Goal: Task Accomplishment & Management: Complete application form

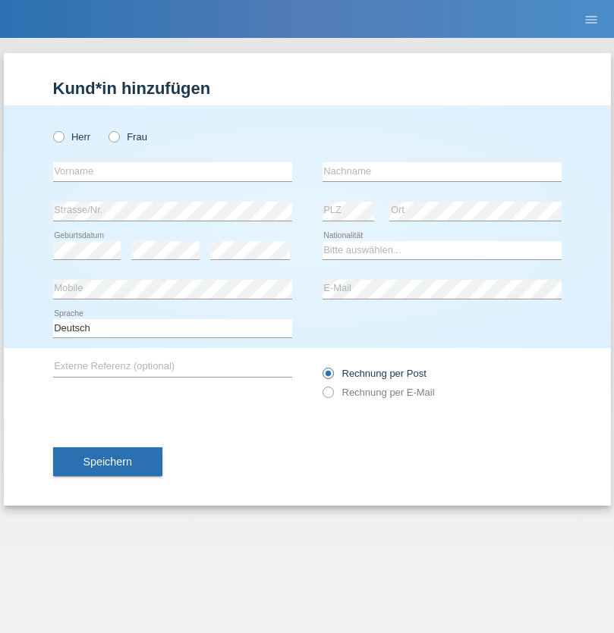
radio input "true"
click at [172, 171] on input "text" at bounding box center [172, 171] width 239 height 19
type input "Jörg"
click at [441, 171] on input "text" at bounding box center [441, 171] width 239 height 19
type input "Traksel"
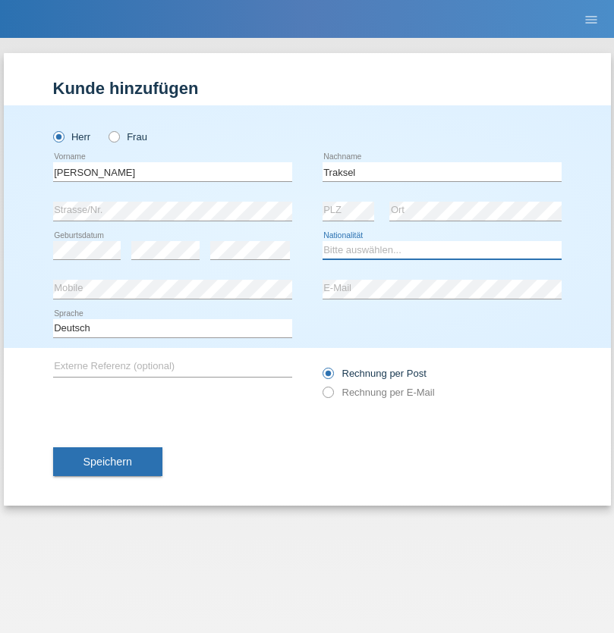
select select "DE"
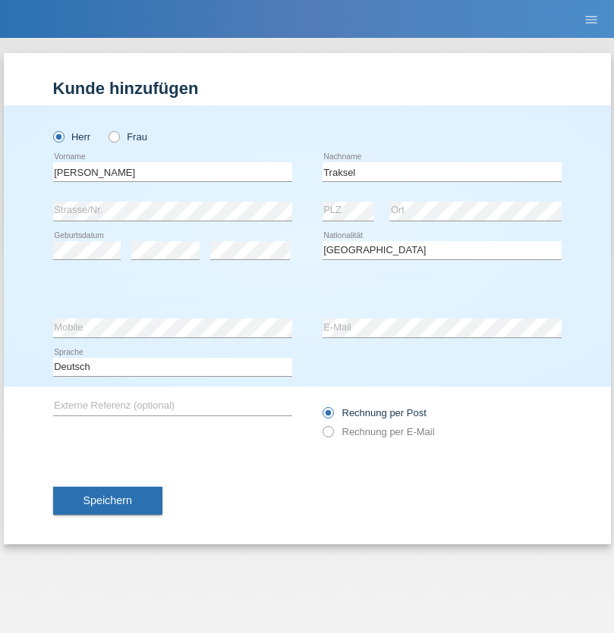
select select "C"
select select "01"
select select "07"
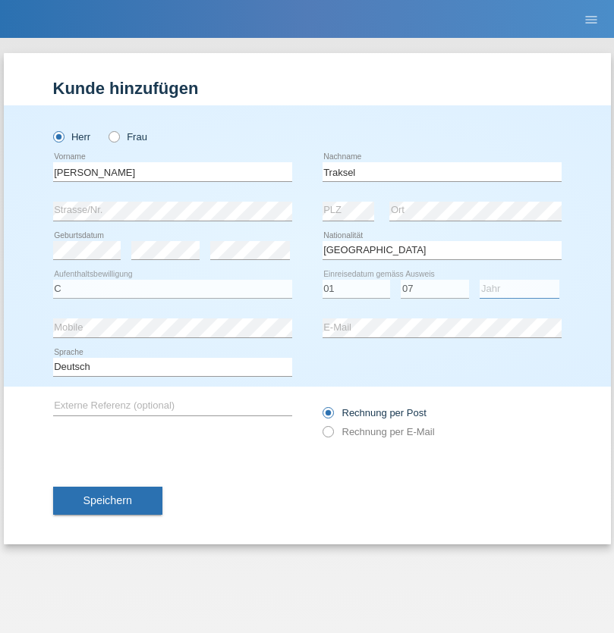
select select "2008"
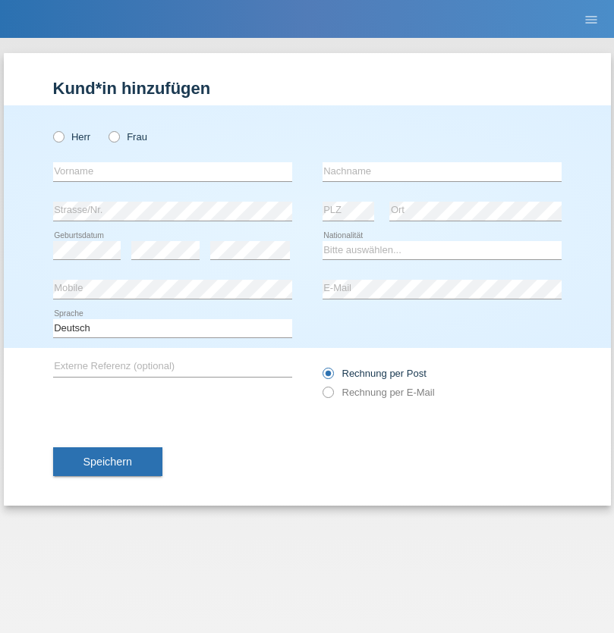
radio input "true"
click at [172, 171] on input "text" at bounding box center [172, 171] width 239 height 19
type input "Lalle"
click at [441, 171] on input "text" at bounding box center [441, 171] width 239 height 19
type input "Nikolicc"
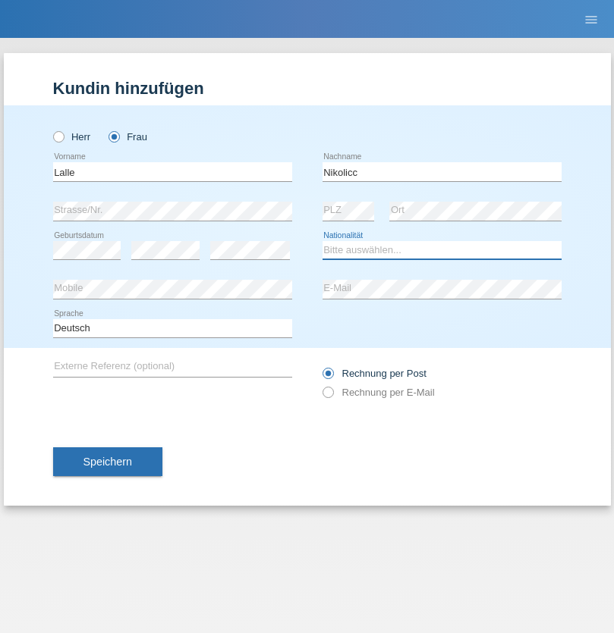
select select "CH"
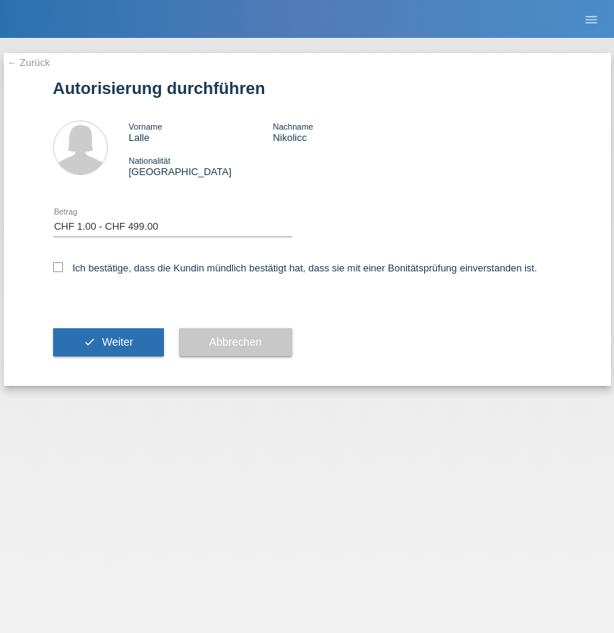
select select "1"
checkbox input "true"
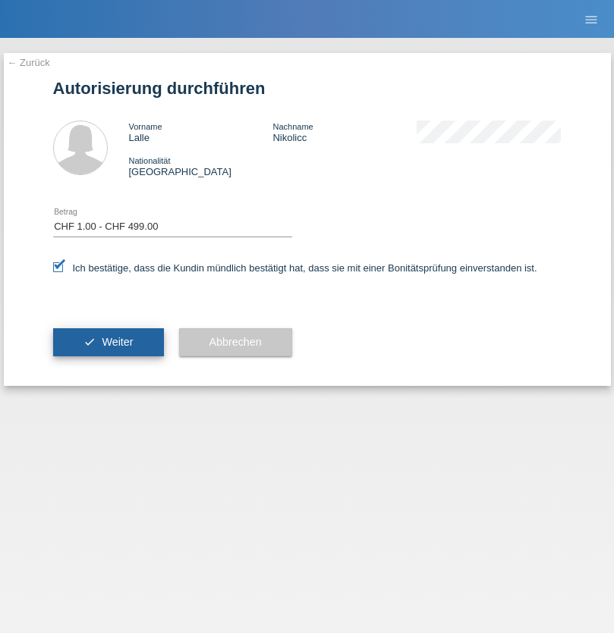
click at [108, 342] on span "Weiter" at bounding box center [117, 342] width 31 height 12
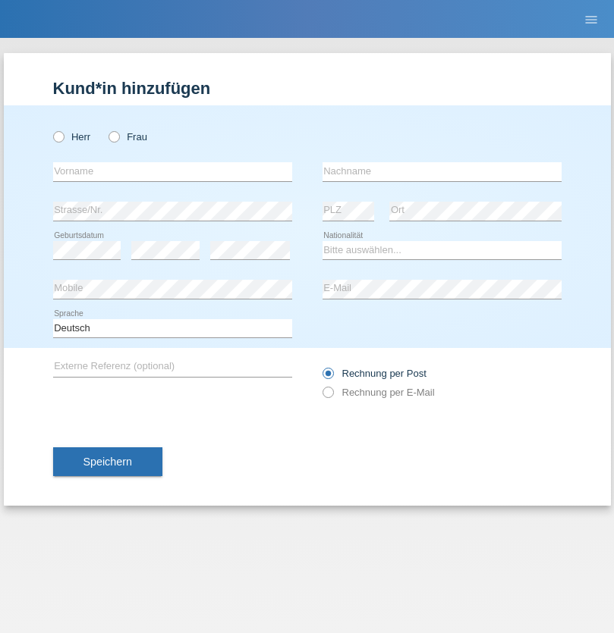
radio input "true"
click at [172, 171] on input "text" at bounding box center [172, 171] width 239 height 19
type input "Asia"
click at [441, 171] on input "text" at bounding box center [441, 171] width 239 height 19
type input "Riva"
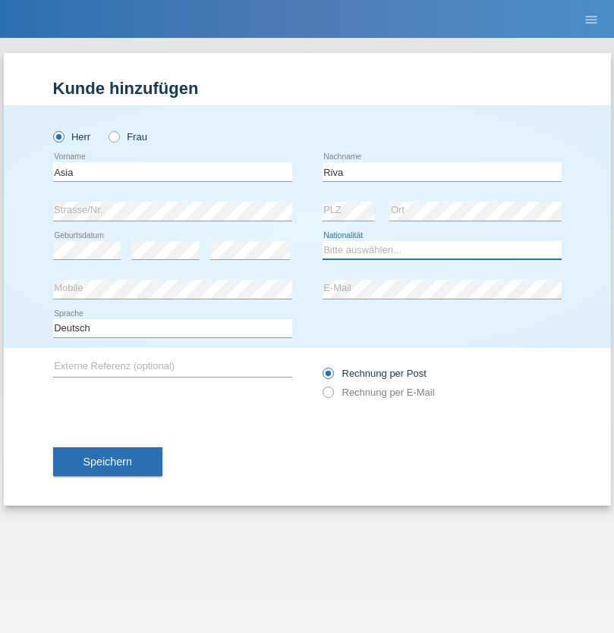
select select "IT"
select select "C"
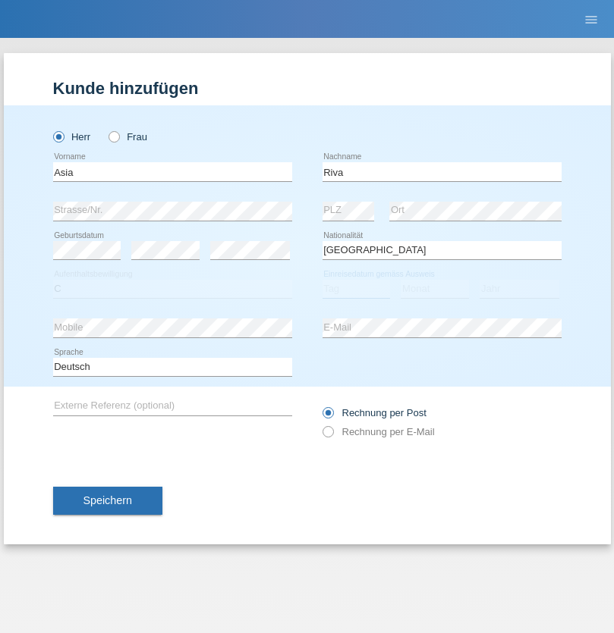
select select "01"
select select "06"
select select "2021"
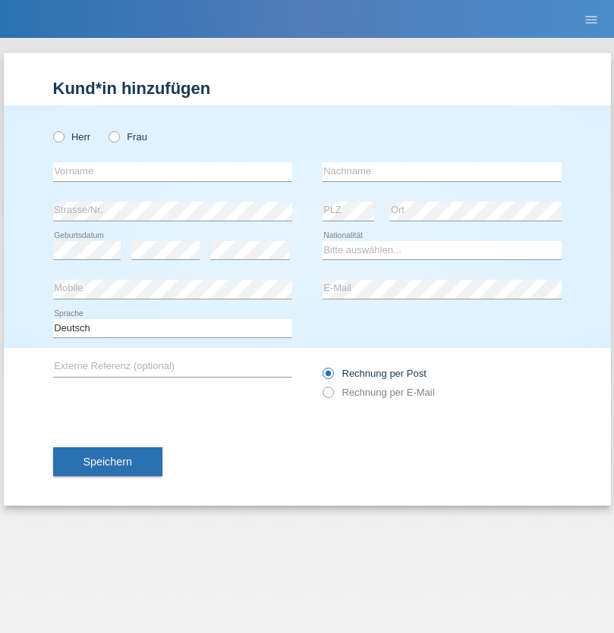
radio input "true"
click at [172, 171] on input "text" at bounding box center [172, 171] width 239 height 19
type input "Firas"
click at [441, 171] on input "text" at bounding box center [441, 171] width 239 height 19
type input "Khalil"
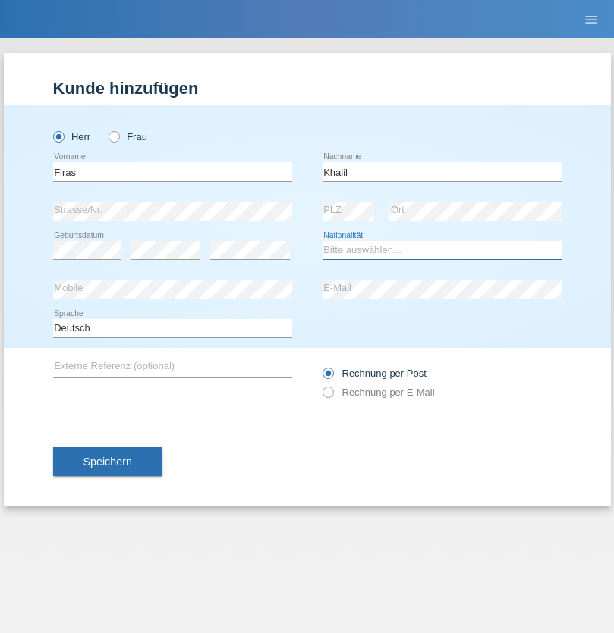
select select "IT"
select select "C"
select select "01"
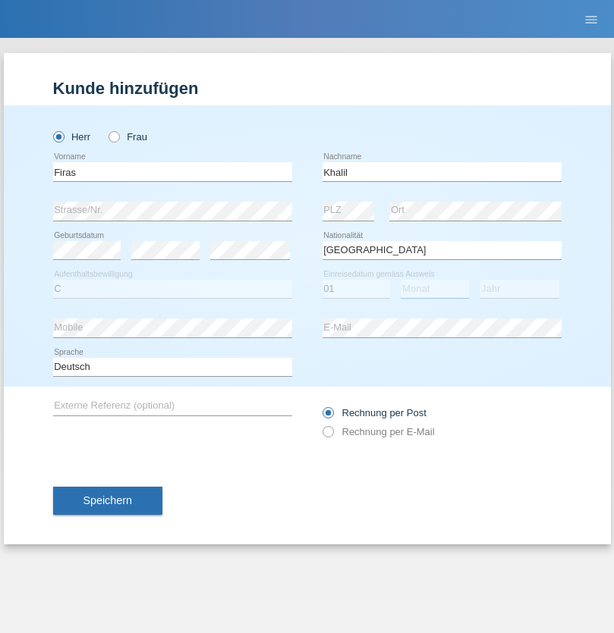
select select "03"
select select "2021"
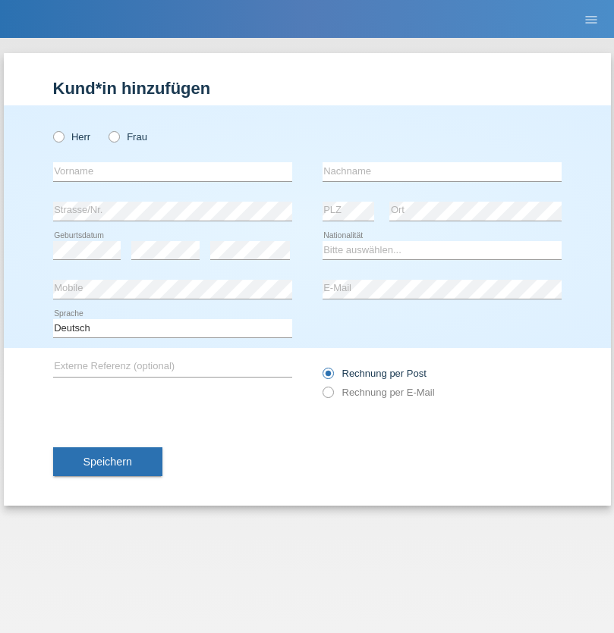
radio input "true"
click at [172, 171] on input "text" at bounding box center [172, 171] width 239 height 19
type input "Diego"
click at [441, 171] on input "text" at bounding box center [441, 171] width 239 height 19
type input "Patera"
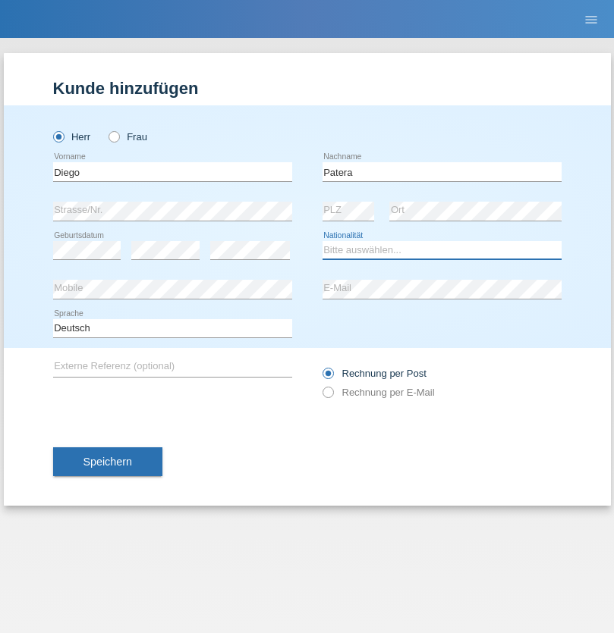
select select "CH"
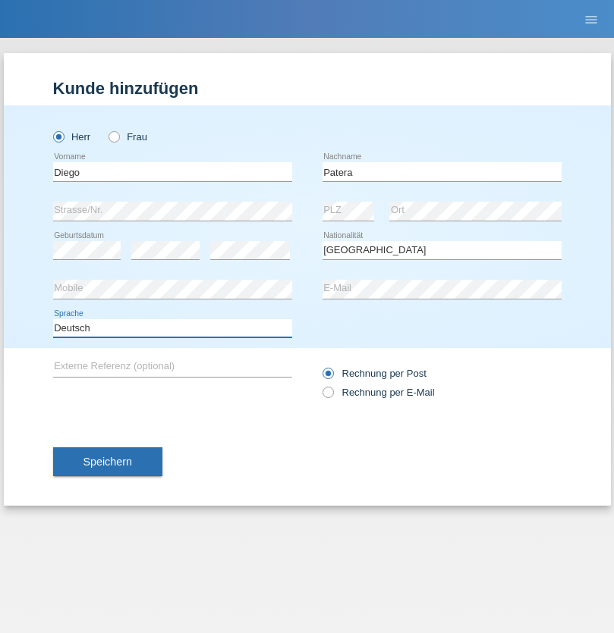
select select "en"
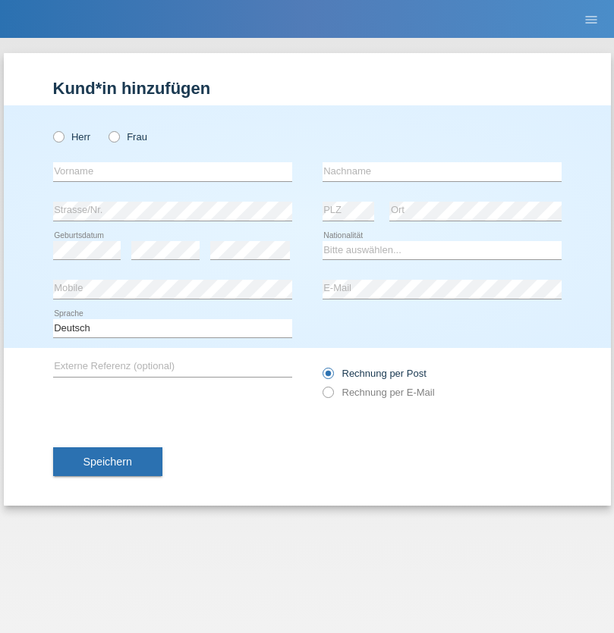
radio input "true"
click at [172, 171] on input "text" at bounding box center [172, 171] width 239 height 19
type input "Ketty"
click at [441, 171] on input "text" at bounding box center [441, 171] width 239 height 19
type input "Kalupnath"
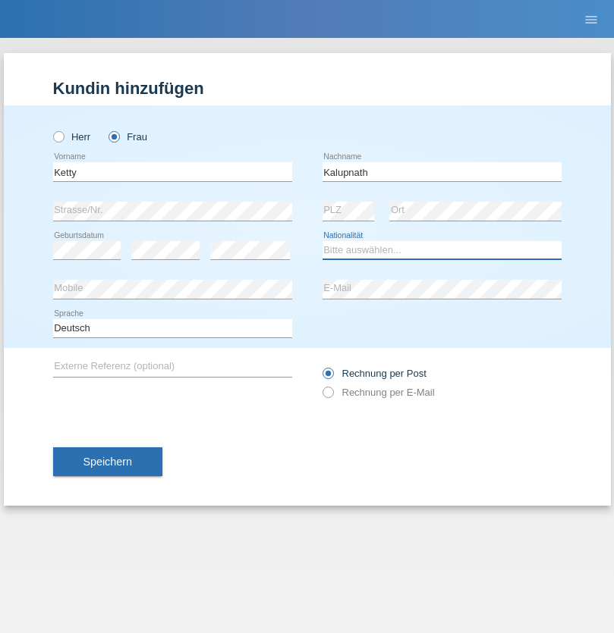
select select "CH"
radio input "true"
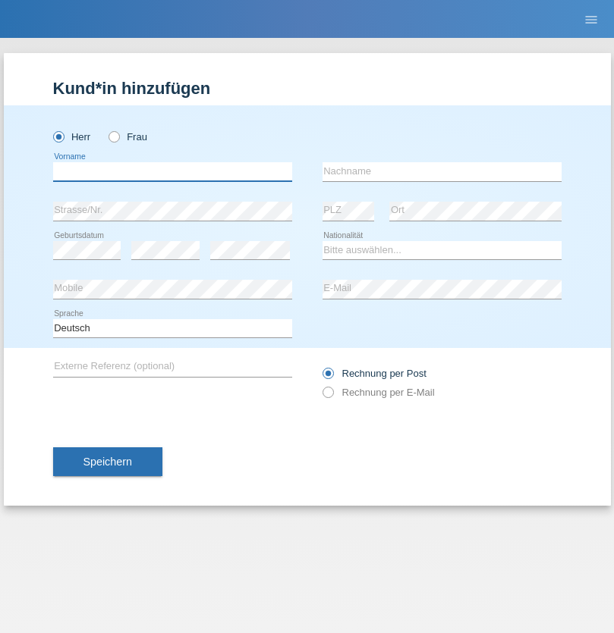
click at [172, 171] on input "text" at bounding box center [172, 171] width 239 height 19
type input "Franco"
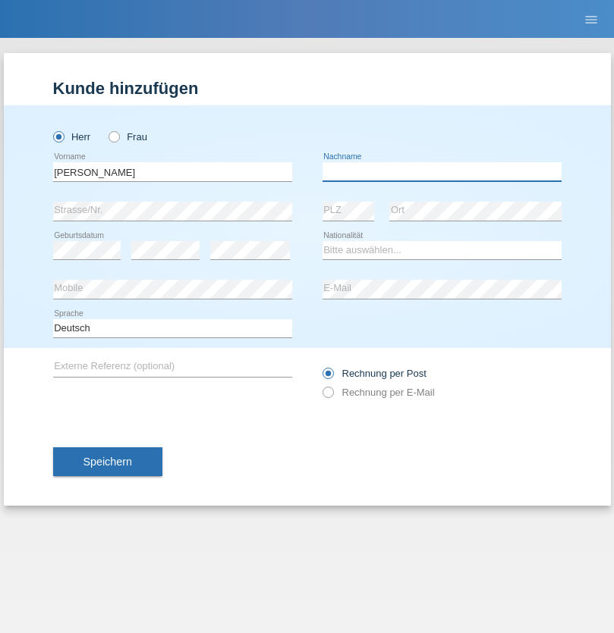
click at [441, 171] on input "text" at bounding box center [441, 171] width 239 height 19
type input "Mucha"
select select "CH"
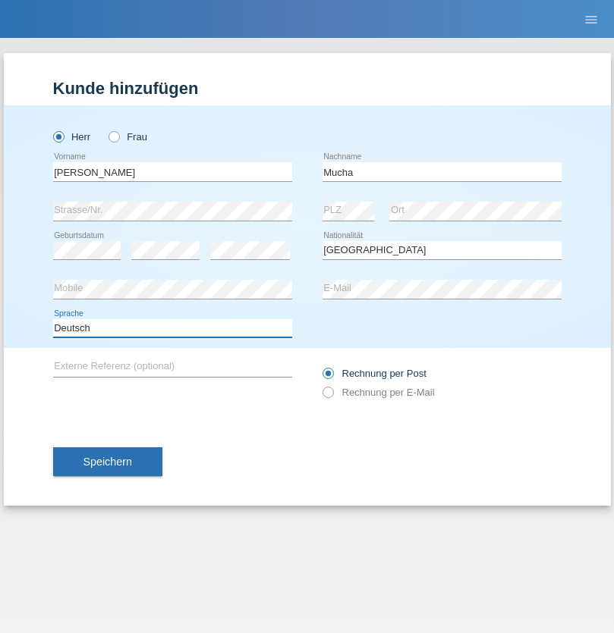
select select "en"
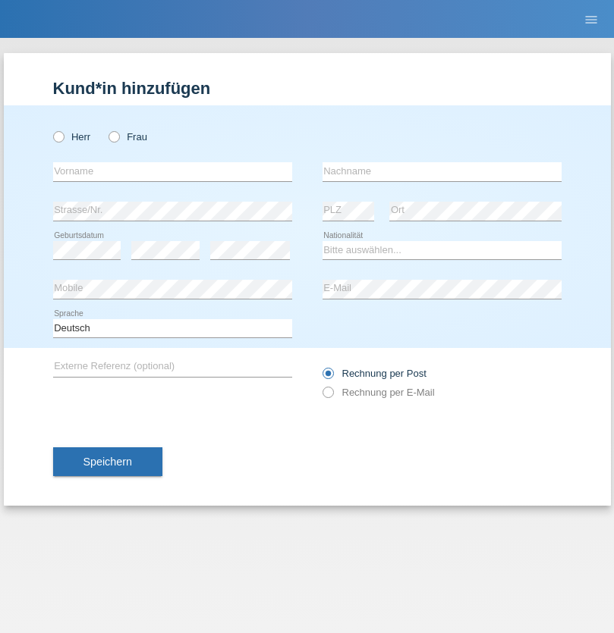
radio input "true"
click at [172, 171] on input "text" at bounding box center [172, 171] width 239 height 19
type input "Franziska"
click at [441, 171] on input "text" at bounding box center [441, 171] width 239 height 19
type input "Starke"
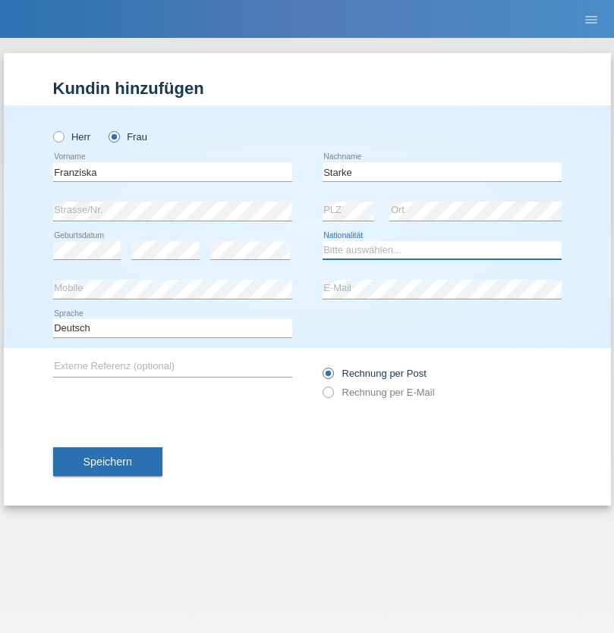
select select "DE"
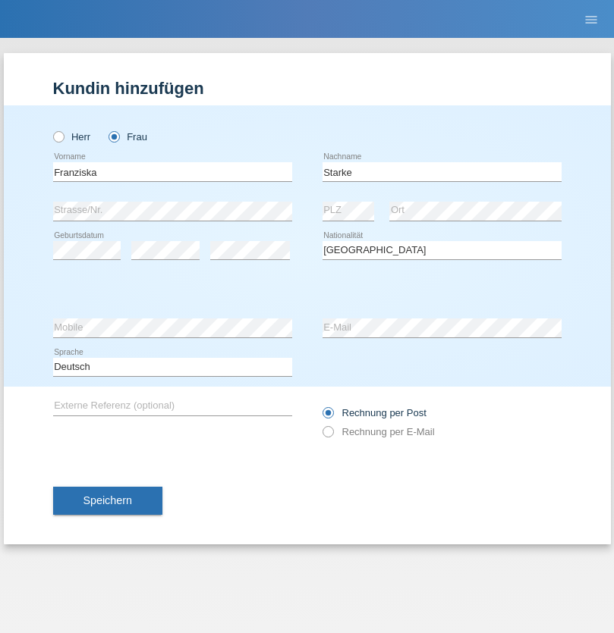
select select "C"
select select "01"
select select "03"
select select "1985"
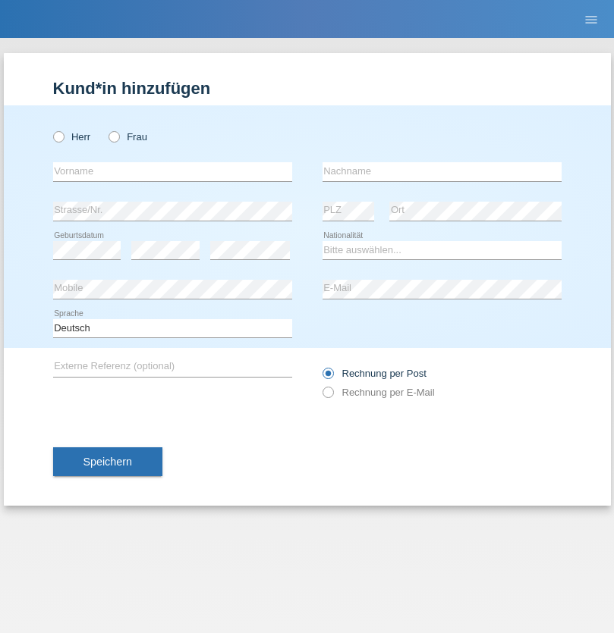
radio input "true"
click at [172, 171] on input "text" at bounding box center [172, 171] width 239 height 19
type input "[DEMOGRAPHIC_DATA]"
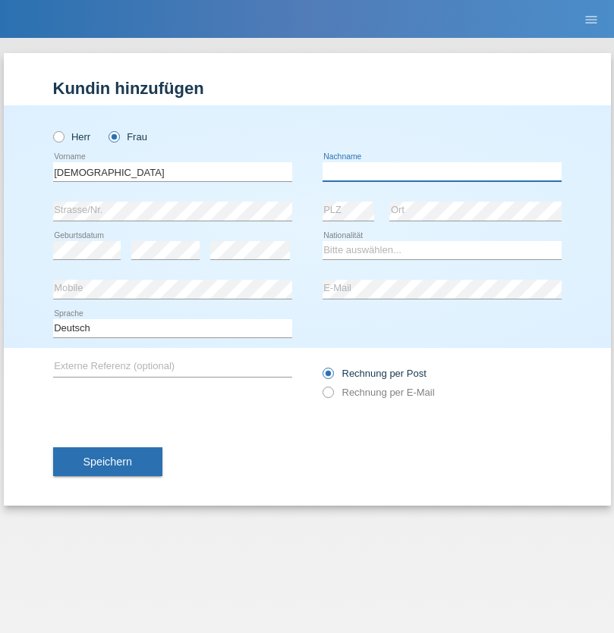
click at [441, 171] on input "text" at bounding box center [441, 171] width 239 height 19
type input "Cimbaljević"
select select "HR"
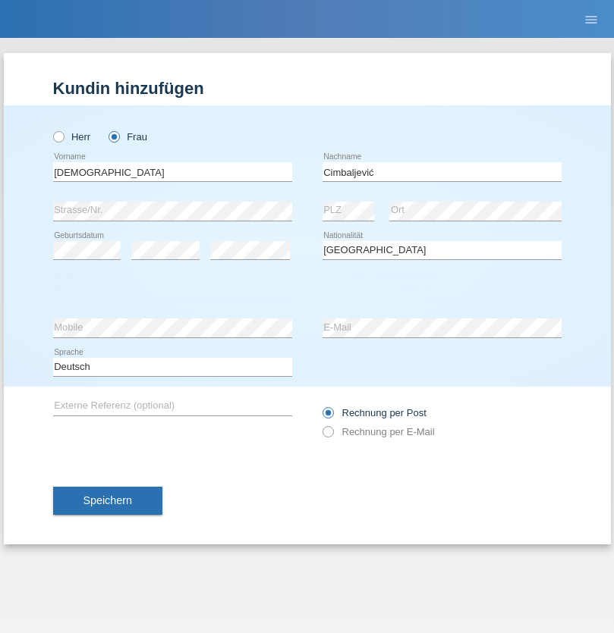
select select "C"
select select "13"
select select "08"
select select "2021"
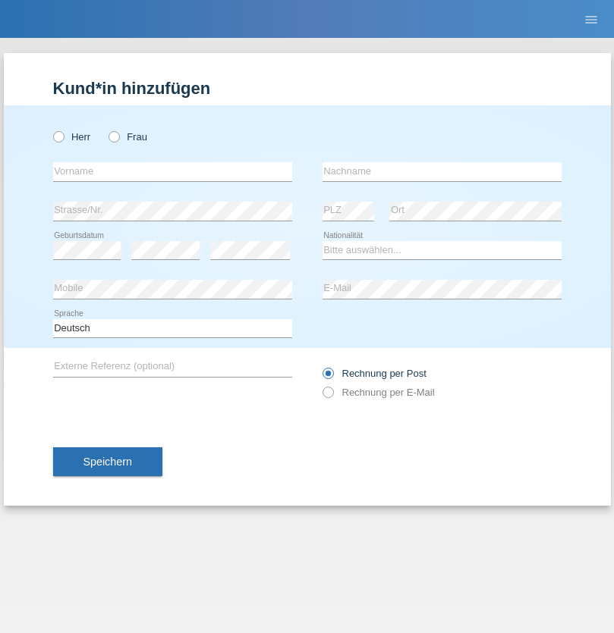
radio input "true"
click at [172, 171] on input "text" at bounding box center [172, 171] width 239 height 19
type input "Batsche"
click at [441, 171] on input "text" at bounding box center [441, 171] width 239 height 19
type input "Arifoska"
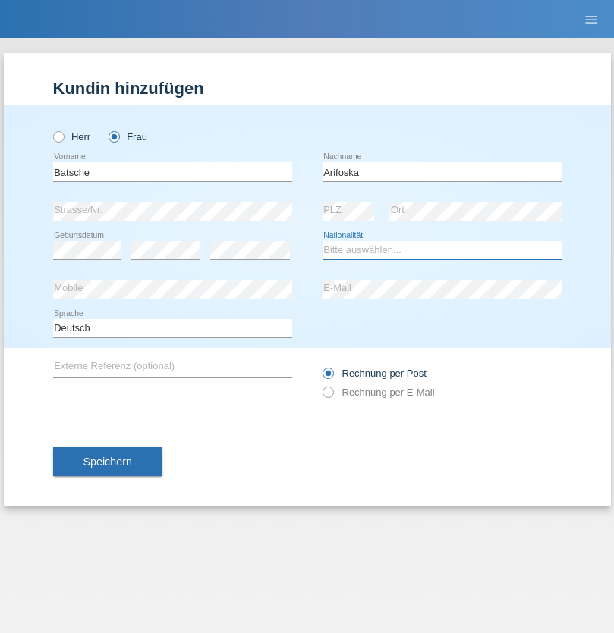
select select "CH"
radio input "true"
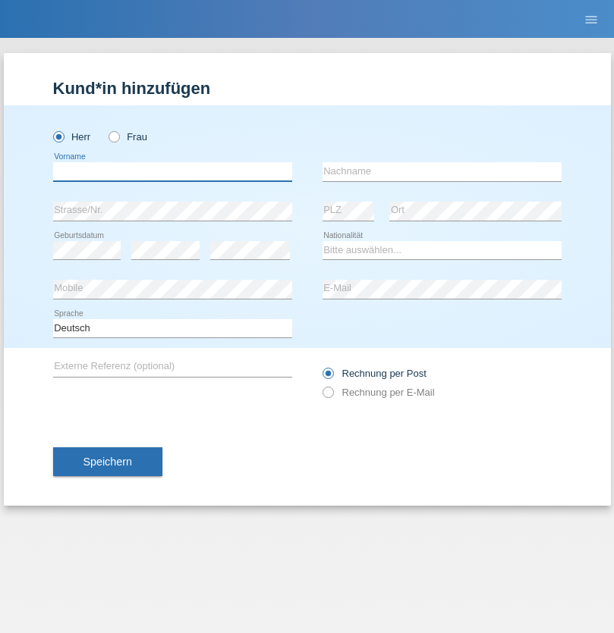
click at [172, 171] on input "text" at bounding box center [172, 171] width 239 height 19
type input "Emre"
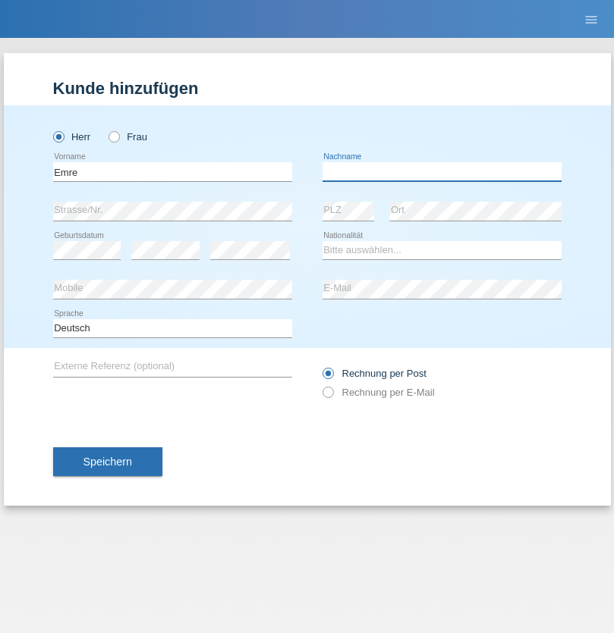
click at [441, 171] on input "text" at bounding box center [441, 171] width 239 height 19
type input "Uzun"
select select "CH"
